Goal: Task Accomplishment & Management: Manage account settings

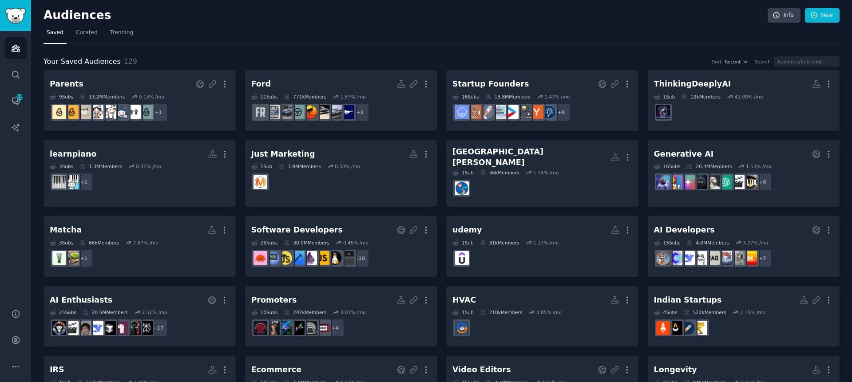
click at [14, 98] on icon "Sidebar" at bounding box center [15, 101] width 7 height 7
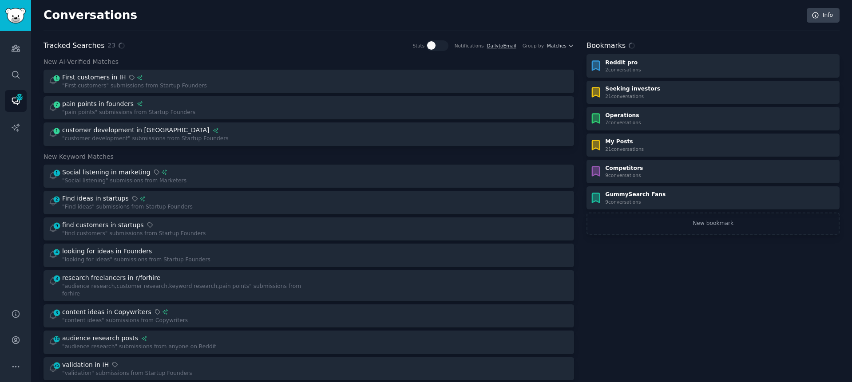
click at [273, 33] on div "Conversations Info Tracked Searches 23 Stats Notifications Daily to Email Group…" at bounding box center [441, 378] width 796 height 732
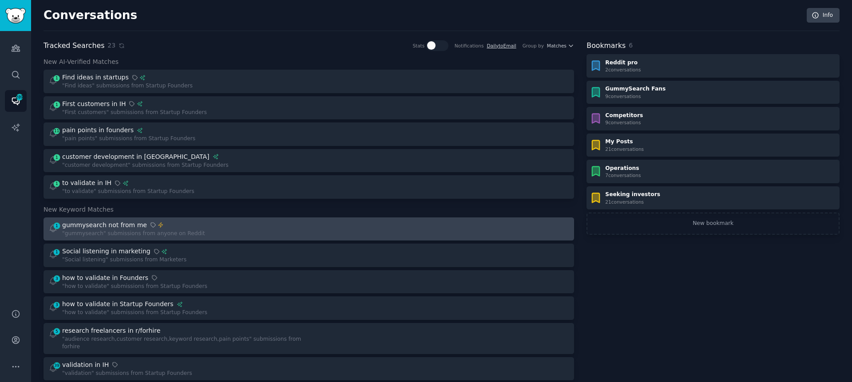
click at [233, 221] on div "1 Instant Alerts gummysearch not from me "gummysearch" submissions from anyone …" at bounding box center [175, 229] width 254 height 17
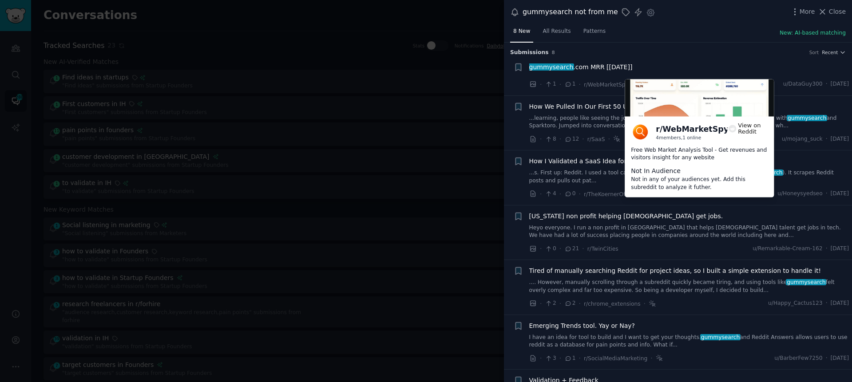
click at [728, 131] on icon at bounding box center [732, 129] width 8 height 8
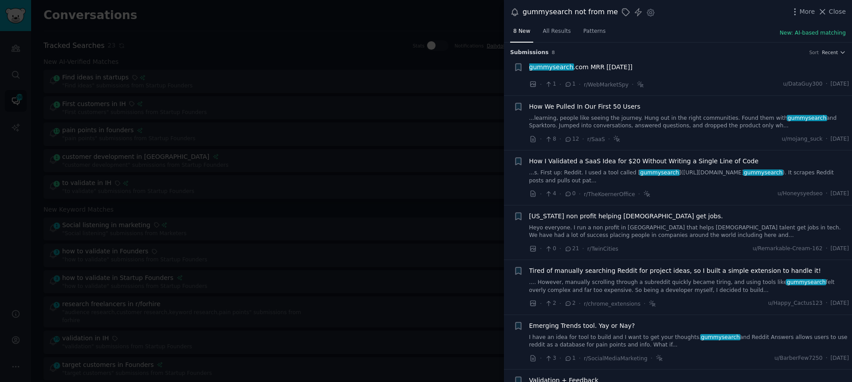
click at [340, 157] on div at bounding box center [426, 191] width 852 height 382
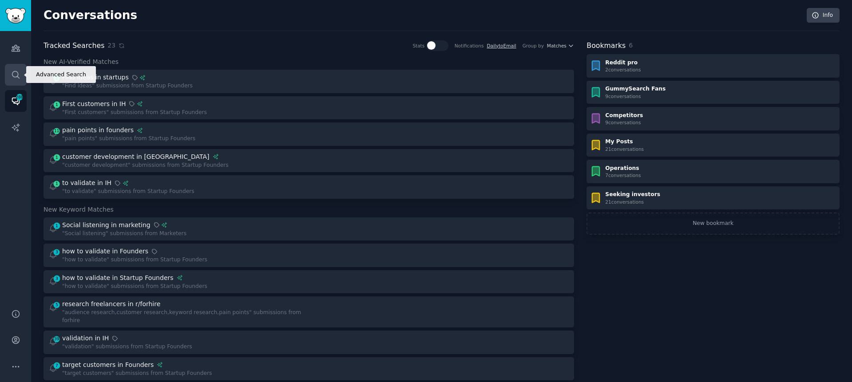
click at [15, 75] on icon "Sidebar" at bounding box center [15, 74] width 9 height 9
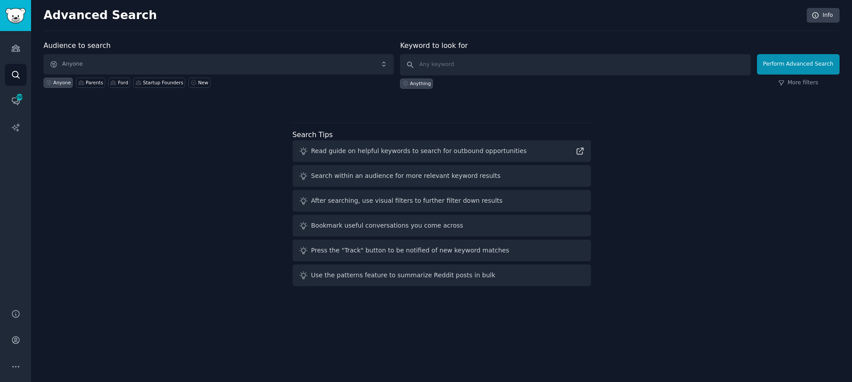
click at [225, 32] on div "Advanced Search Info Audience to search Anyone Anyone Parents Ford Startup Foun…" at bounding box center [441, 191] width 820 height 382
click at [702, 184] on div "Audience to search Anyone Anyone Parents Ford Startup Founders New Keyword to l…" at bounding box center [441, 164] width 796 height 249
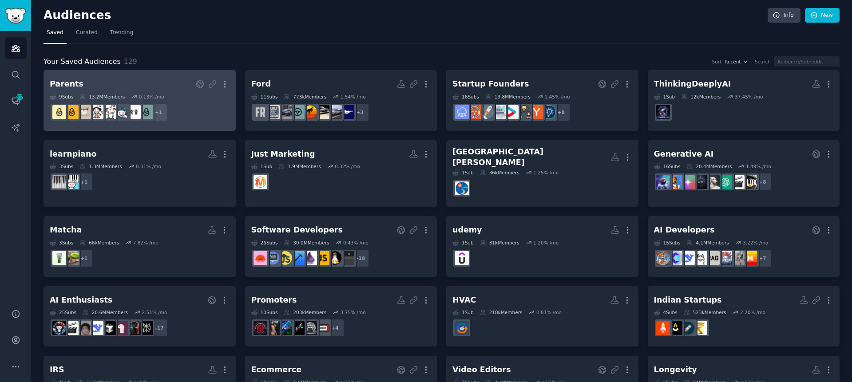
click at [110, 85] on h2 "Parents More" at bounding box center [140, 84] width 180 height 16
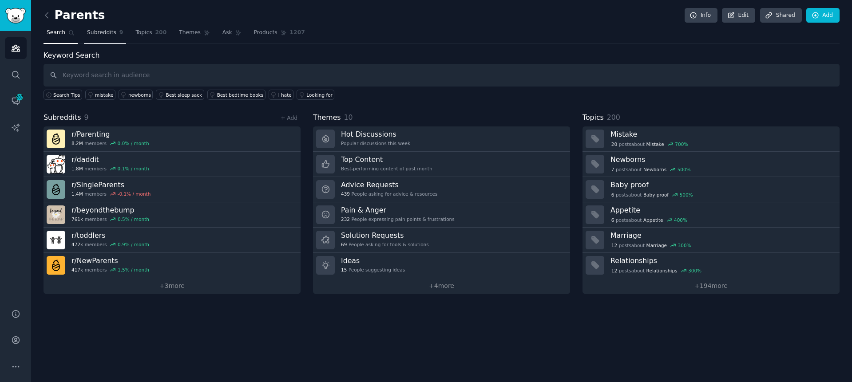
click at [101, 32] on span "Subreddits" at bounding box center [101, 33] width 29 height 8
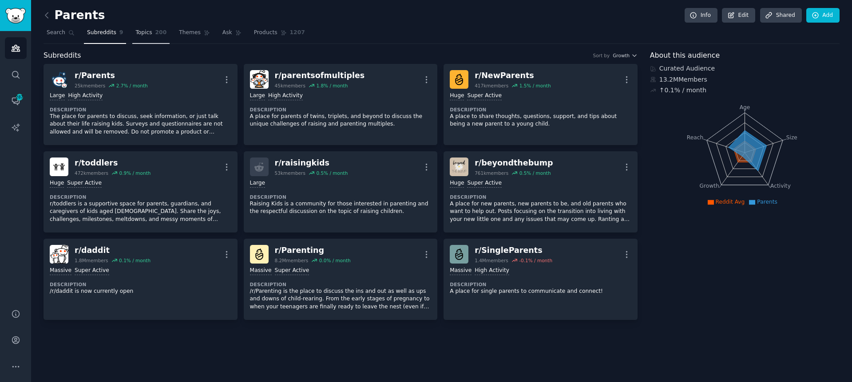
click at [148, 29] on span "Topics" at bounding box center [143, 33] width 16 height 8
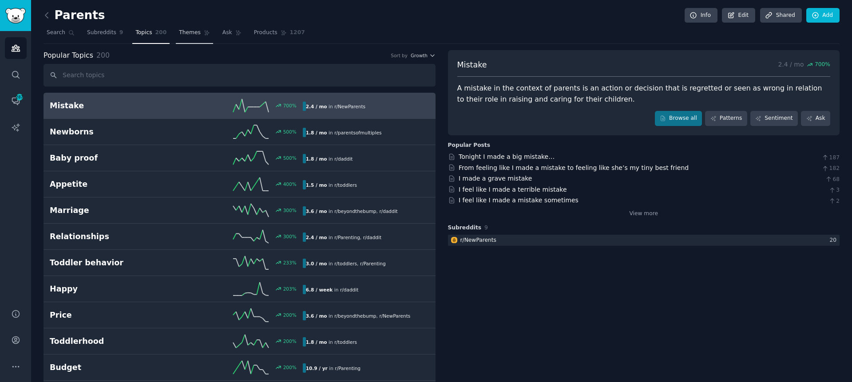
click at [191, 35] on span "Themes" at bounding box center [190, 33] width 22 height 8
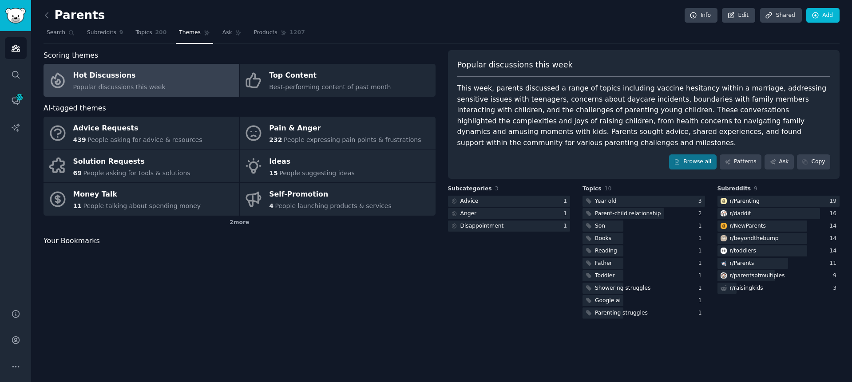
click at [439, 79] on div "Scoring themes Hot Discussions Popular discussions this week Top Content Best-p…" at bounding box center [441, 185] width 796 height 270
click at [690, 154] on link "Browse all" at bounding box center [692, 161] width 47 height 15
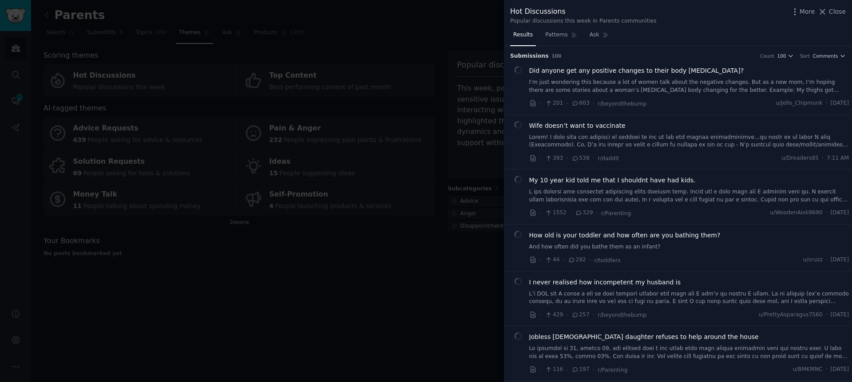
click at [375, 37] on div at bounding box center [426, 191] width 852 height 382
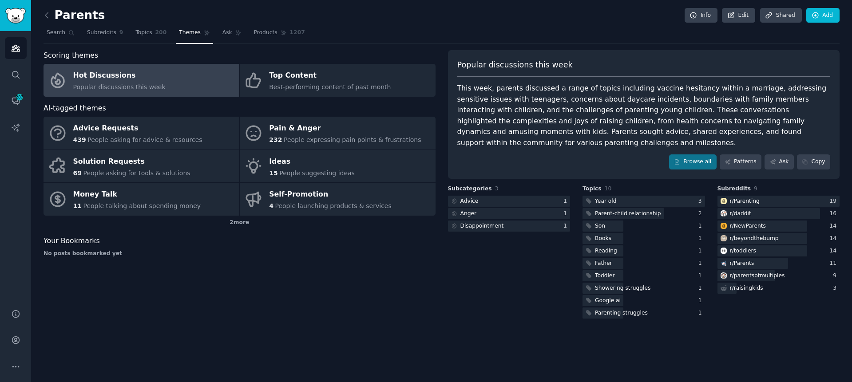
click at [615, 22] on div "Parents Info Edit Share d Add" at bounding box center [441, 17] width 796 height 18
click at [15, 358] on button "More" at bounding box center [16, 367] width 22 height 22
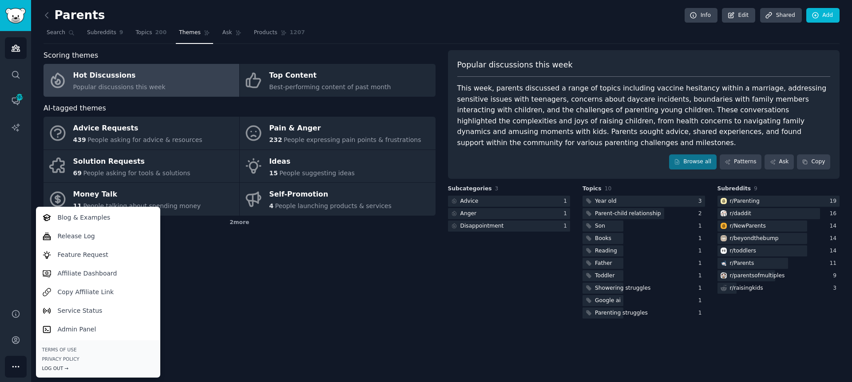
click at [67, 366] on div "Log Out →" at bounding box center [98, 368] width 112 height 6
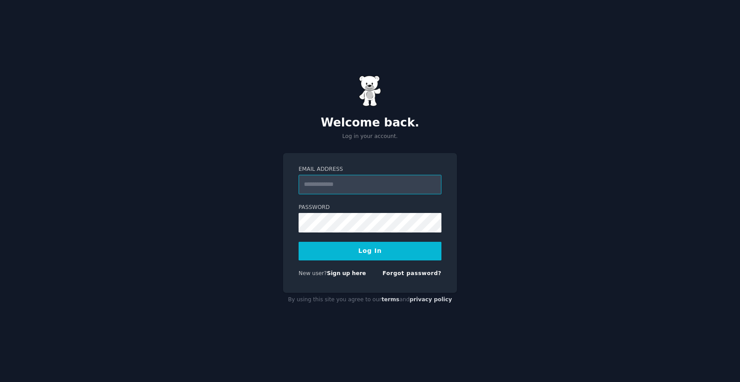
click at [318, 186] on input "Email Address" at bounding box center [370, 185] width 143 height 20
type input "**********"
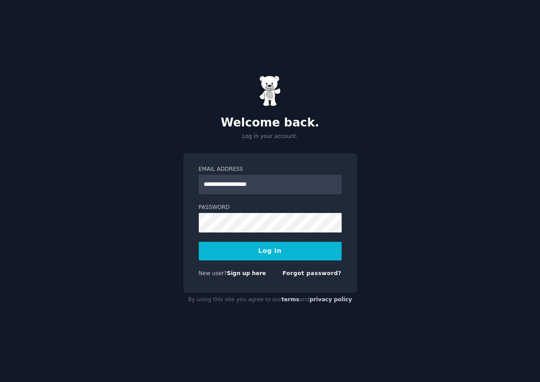
click at [430, 198] on div "**********" at bounding box center [270, 191] width 540 height 382
click at [238, 254] on button "Log In" at bounding box center [270, 251] width 143 height 19
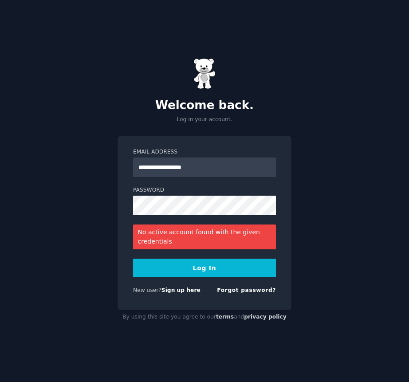
click at [227, 269] on button "Log In" at bounding box center [204, 268] width 143 height 19
click at [256, 267] on button "Log In" at bounding box center [204, 268] width 143 height 19
click at [238, 265] on button "Log In" at bounding box center [204, 268] width 143 height 19
click at [239, 264] on button "Log In" at bounding box center [204, 268] width 143 height 19
click at [237, 260] on button "Log In" at bounding box center [204, 268] width 143 height 19
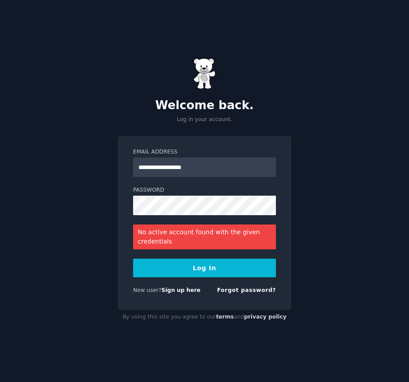
click at [242, 253] on form "**********" at bounding box center [204, 223] width 143 height 150
click at [243, 271] on button "Log In" at bounding box center [204, 268] width 143 height 19
click at [234, 265] on button "Log In" at bounding box center [204, 268] width 143 height 19
click at [236, 264] on button "Log In" at bounding box center [204, 268] width 143 height 19
click at [238, 263] on button "Log In" at bounding box center [204, 268] width 143 height 19
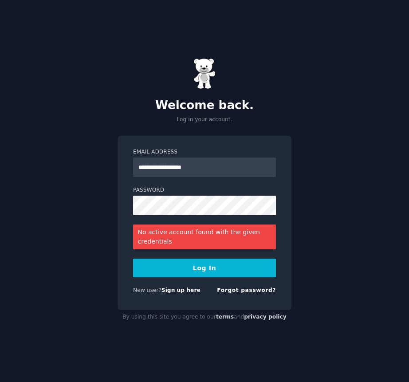
click at [238, 263] on button "Log In" at bounding box center [204, 268] width 143 height 19
click at [198, 265] on button "Log In" at bounding box center [204, 268] width 143 height 19
click at [174, 269] on button "Log In" at bounding box center [204, 268] width 143 height 19
click at [162, 260] on button "Log In" at bounding box center [204, 268] width 143 height 19
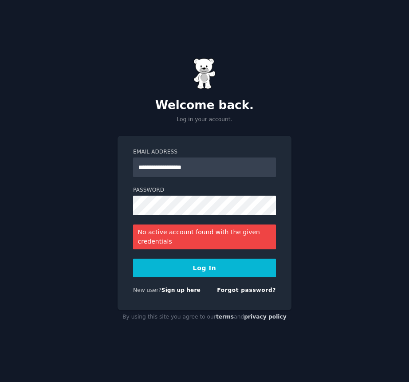
click at [162, 260] on button "Log In" at bounding box center [204, 268] width 143 height 19
click at [170, 266] on button "Log In" at bounding box center [204, 268] width 143 height 19
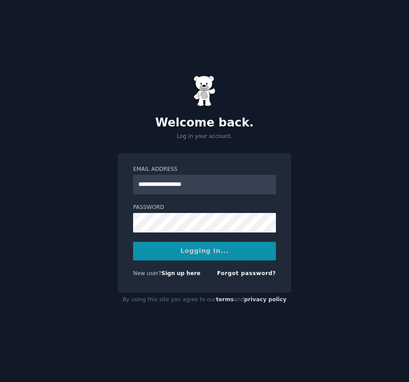
click at [161, 252] on div "Logging In..." at bounding box center [204, 251] width 143 height 19
click at [345, 253] on div "**********" at bounding box center [204, 191] width 409 height 382
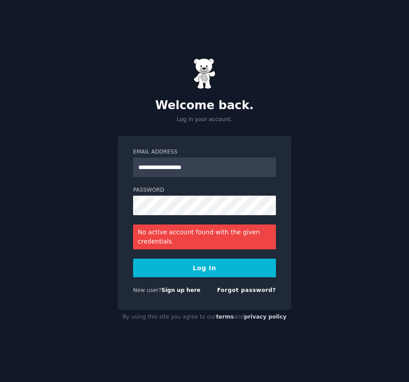
click at [229, 270] on button "Log In" at bounding box center [204, 268] width 143 height 19
